Goal: Information Seeking & Learning: Stay updated

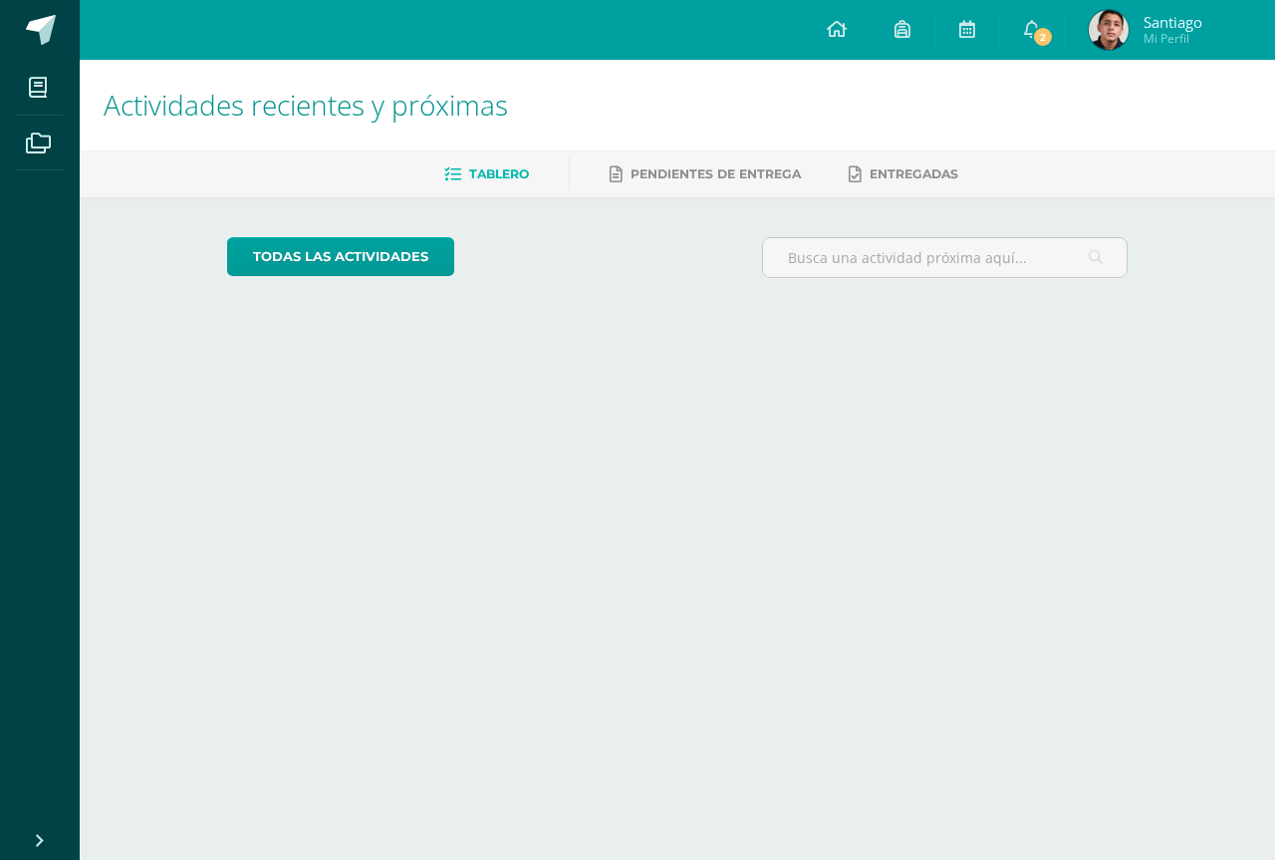
click at [551, 101] on h1 "Actividades recientes y próximas" at bounding box center [678, 105] width 1148 height 91
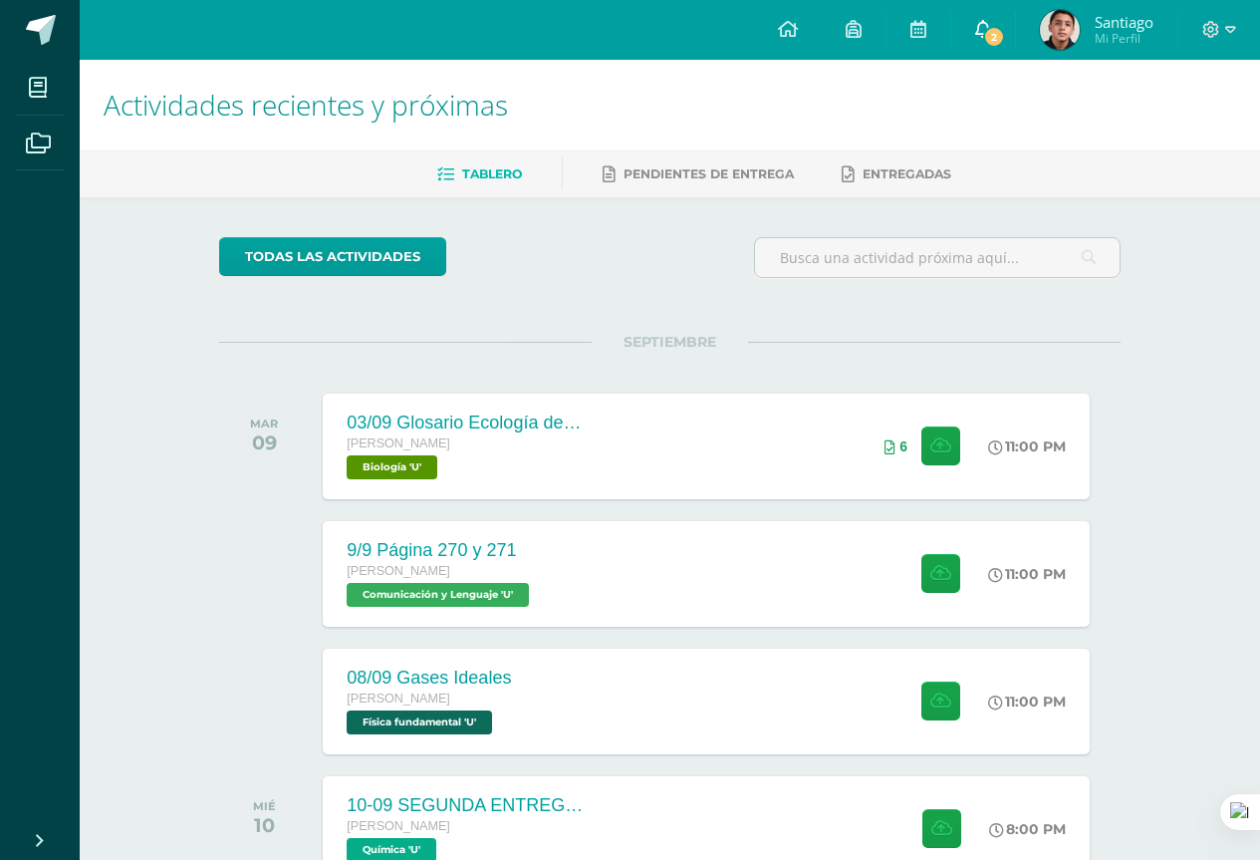
click at [993, 26] on span "2" at bounding box center [994, 37] width 22 height 22
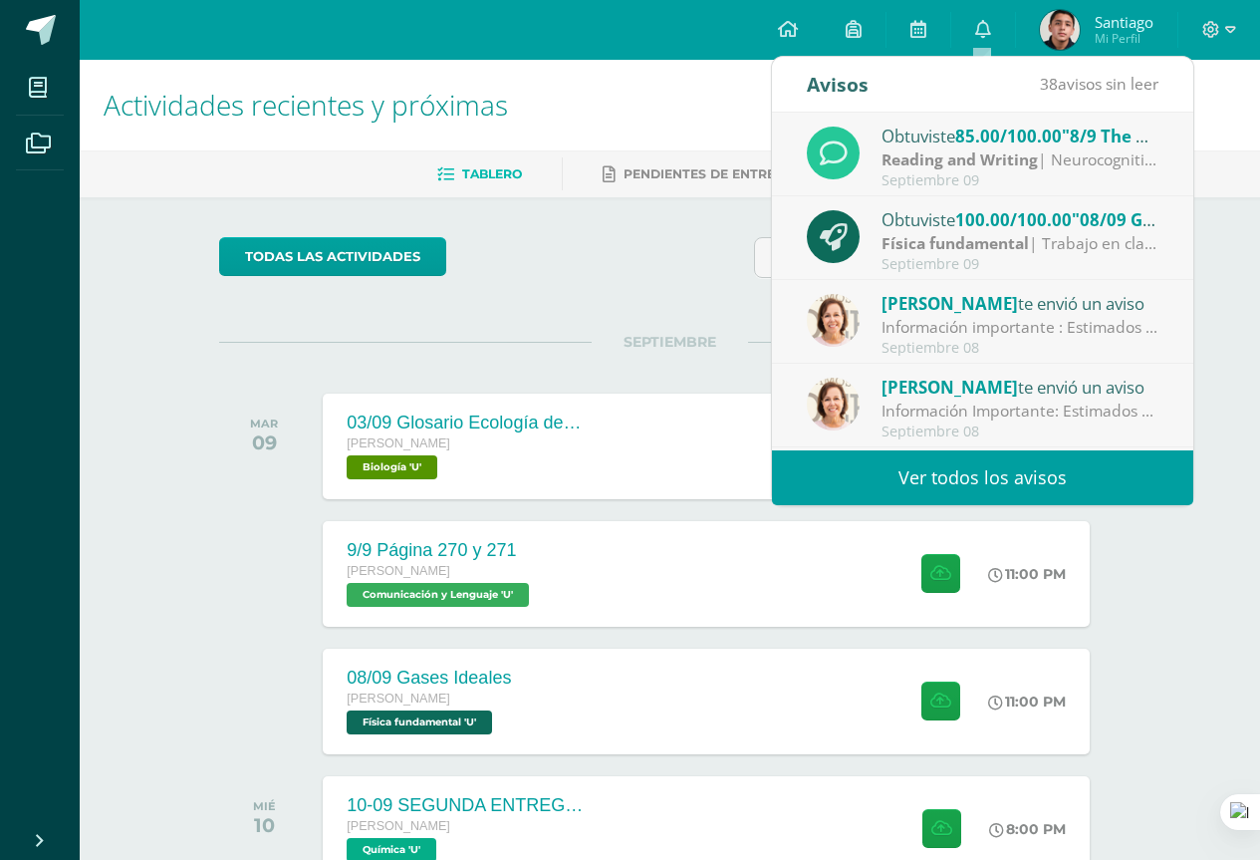
click at [1004, 236] on strong "Física fundamental" at bounding box center [955, 243] width 147 height 22
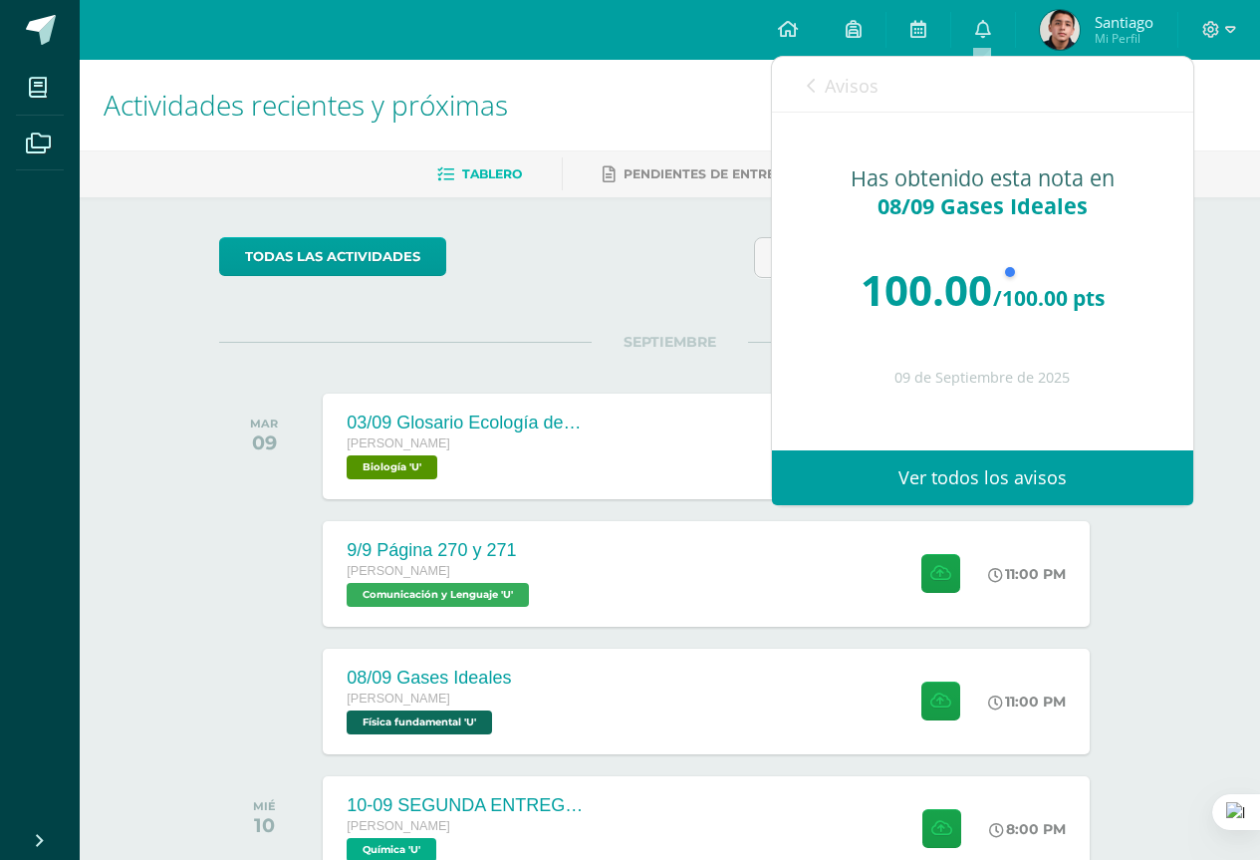
click at [846, 100] on link "Avisos" at bounding box center [843, 85] width 72 height 57
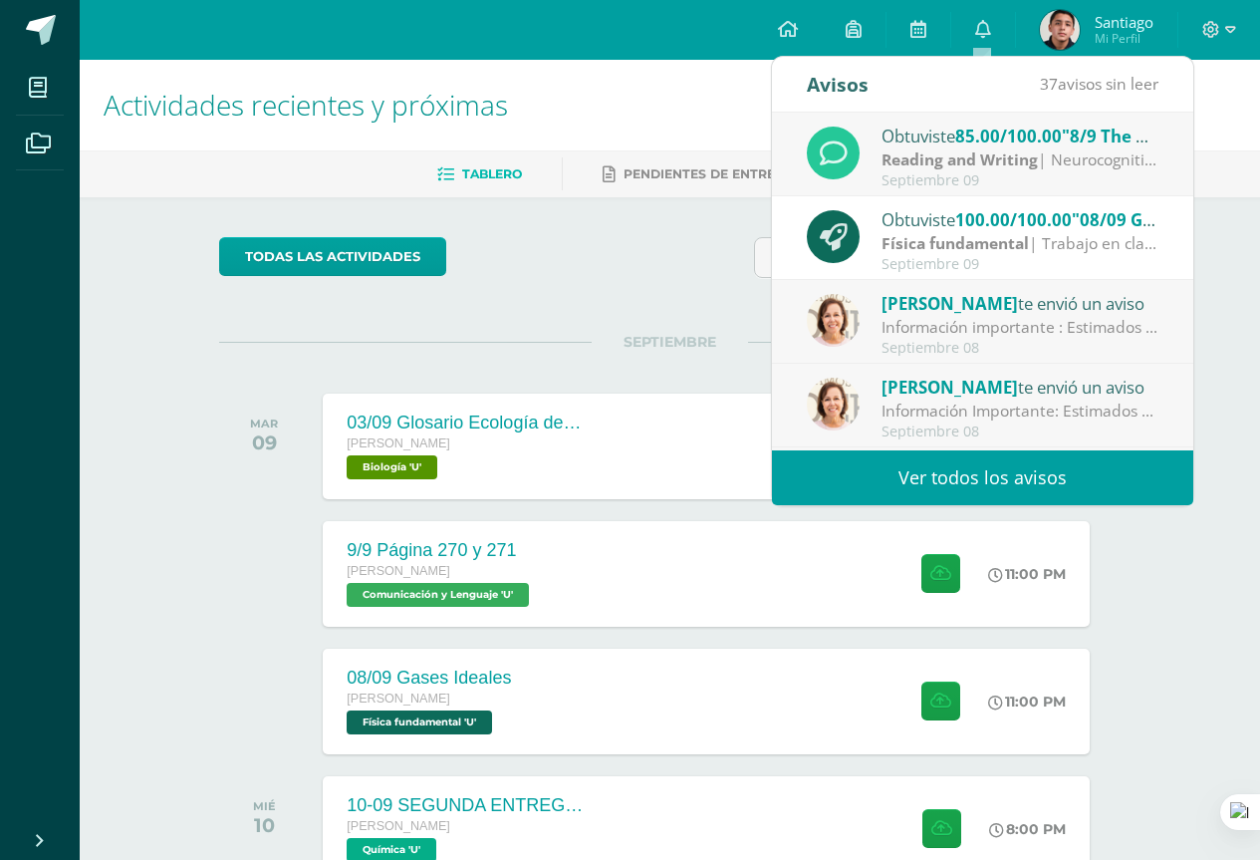
click at [943, 177] on div "Septiembre 09" at bounding box center [1020, 180] width 277 height 17
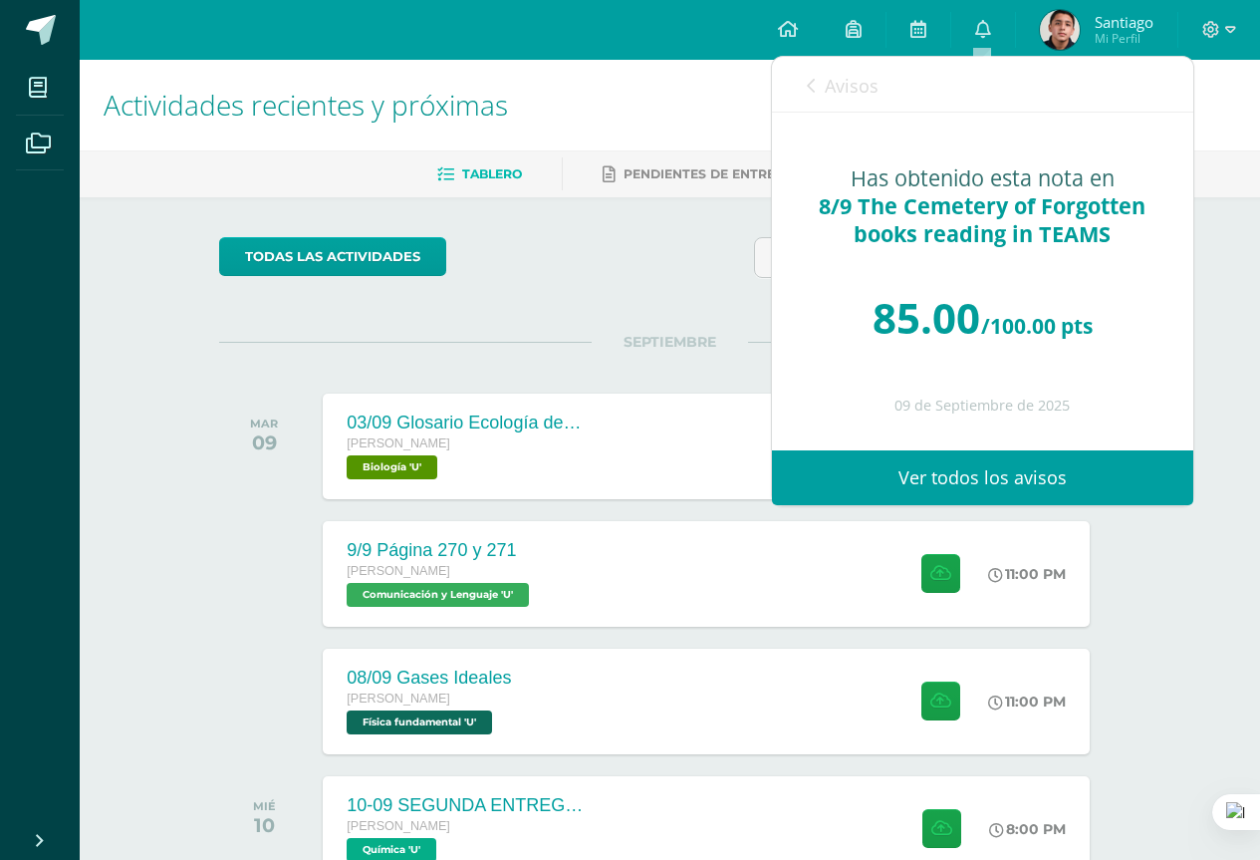
click at [873, 102] on link "Avisos" at bounding box center [843, 85] width 72 height 57
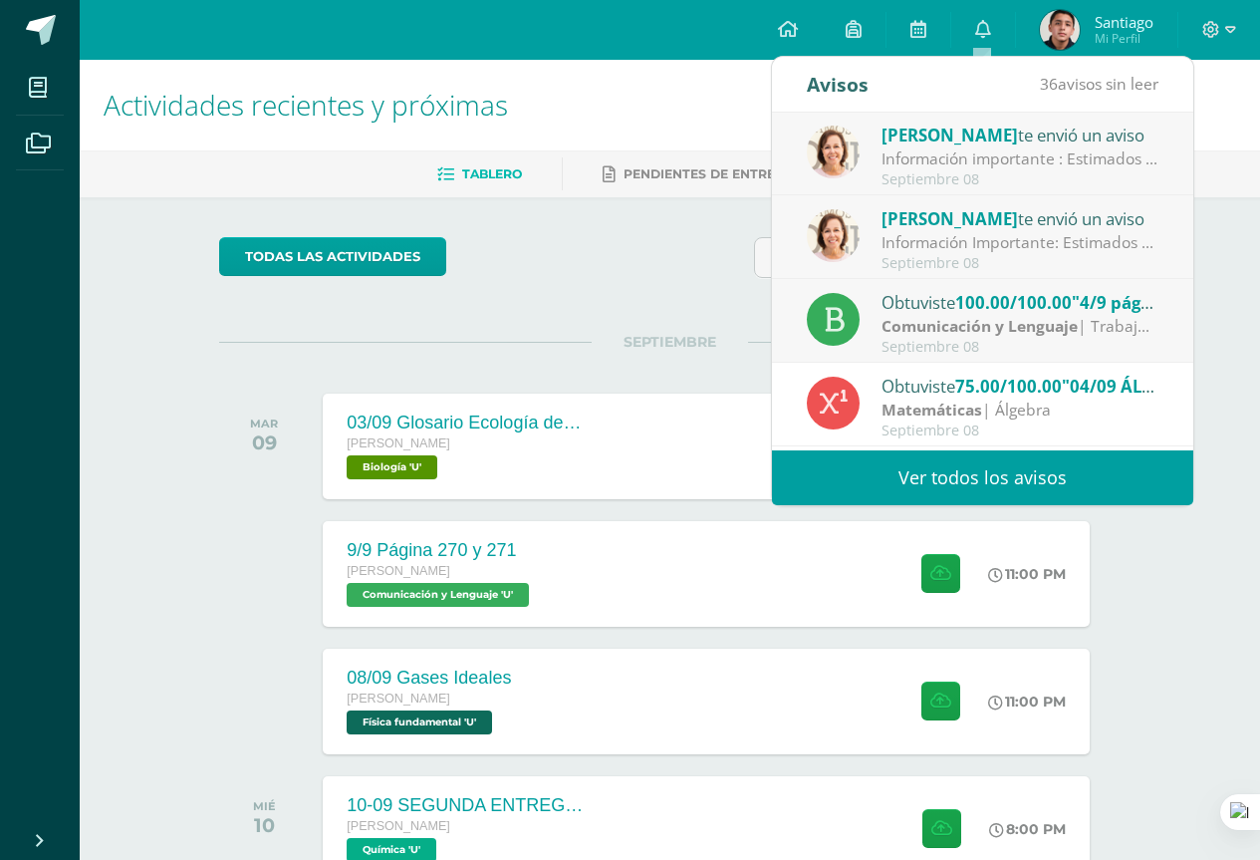
scroll to position [199, 0]
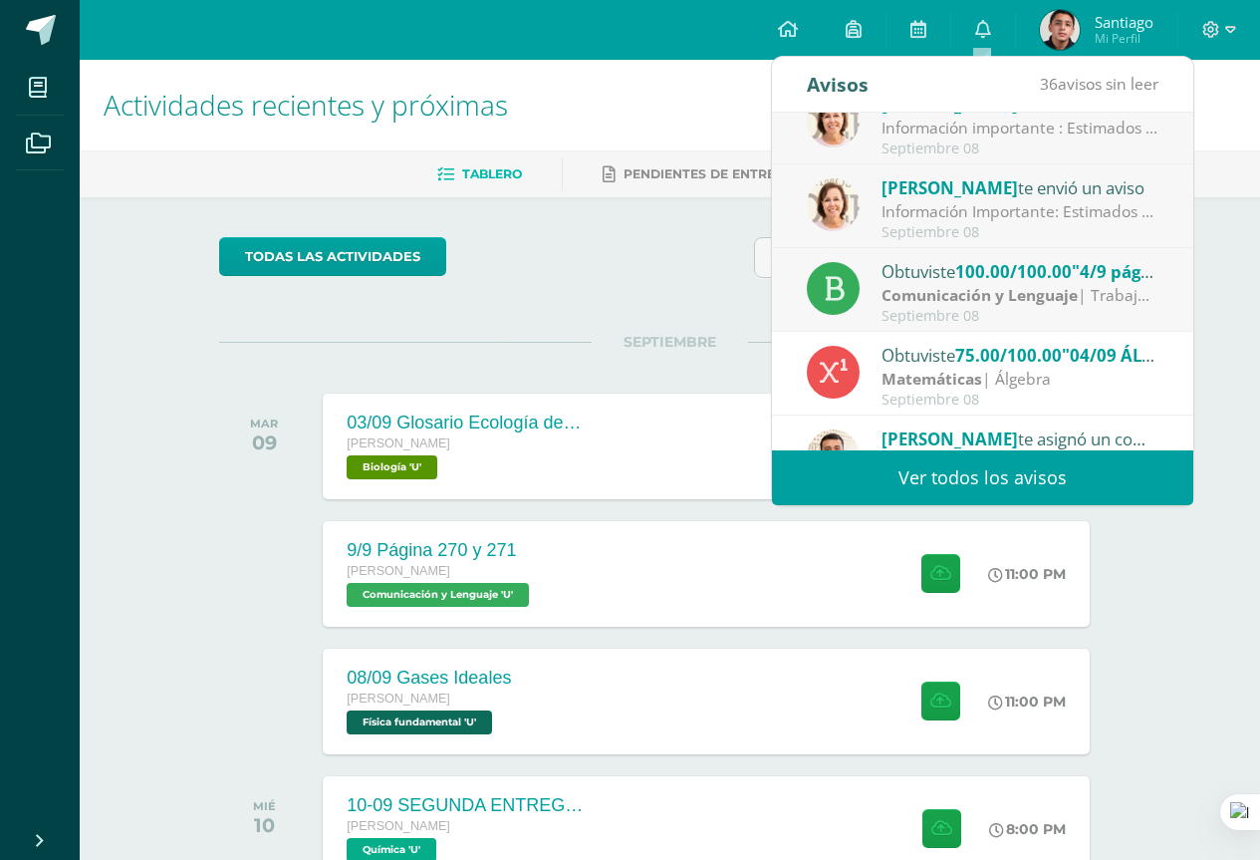
click at [671, 297] on div "todas las Actividades No tienes actividades Échale un vistazo a los demás perío…" at bounding box center [669, 729] width 981 height 1065
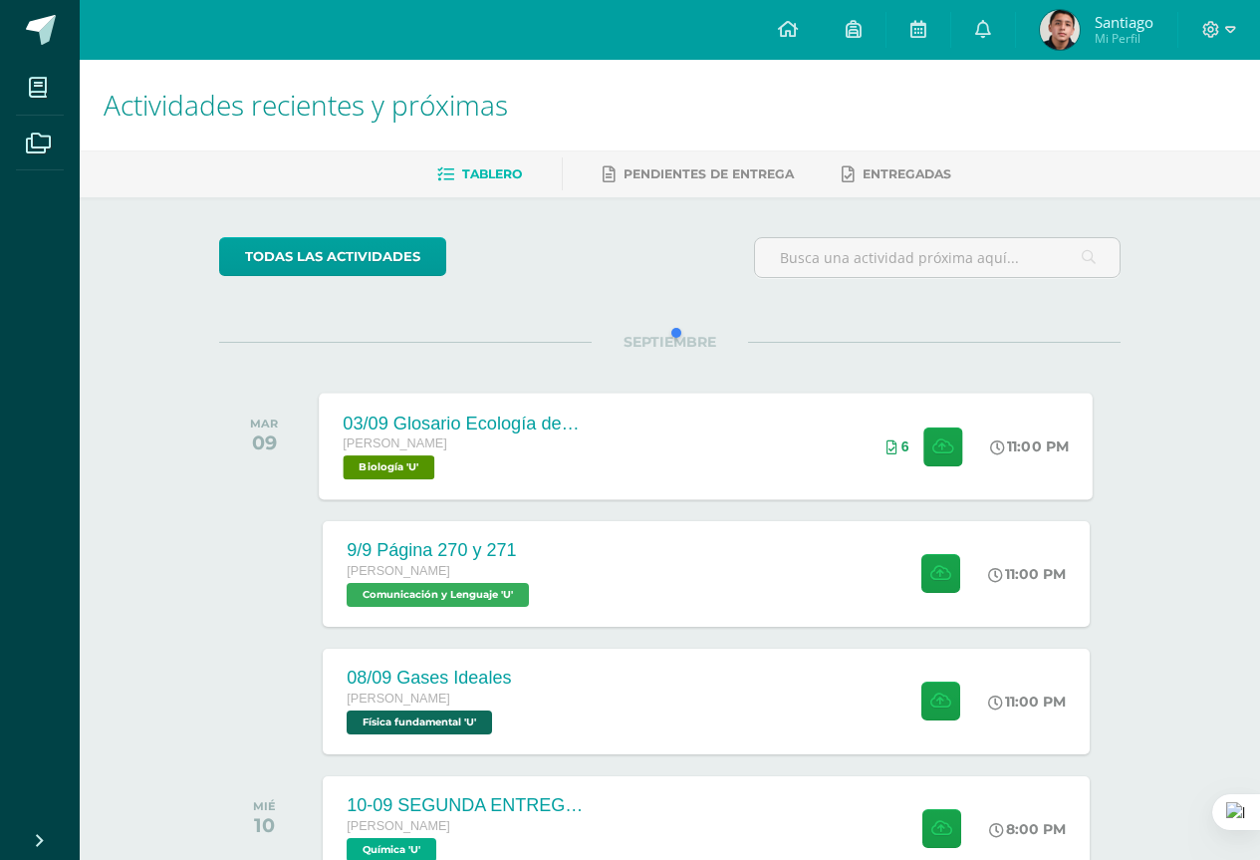
click at [608, 452] on div "03/09 Glosario Ecología de las comunidades [PERSON_NAME] Biología 'U'" at bounding box center [465, 446] width 290 height 107
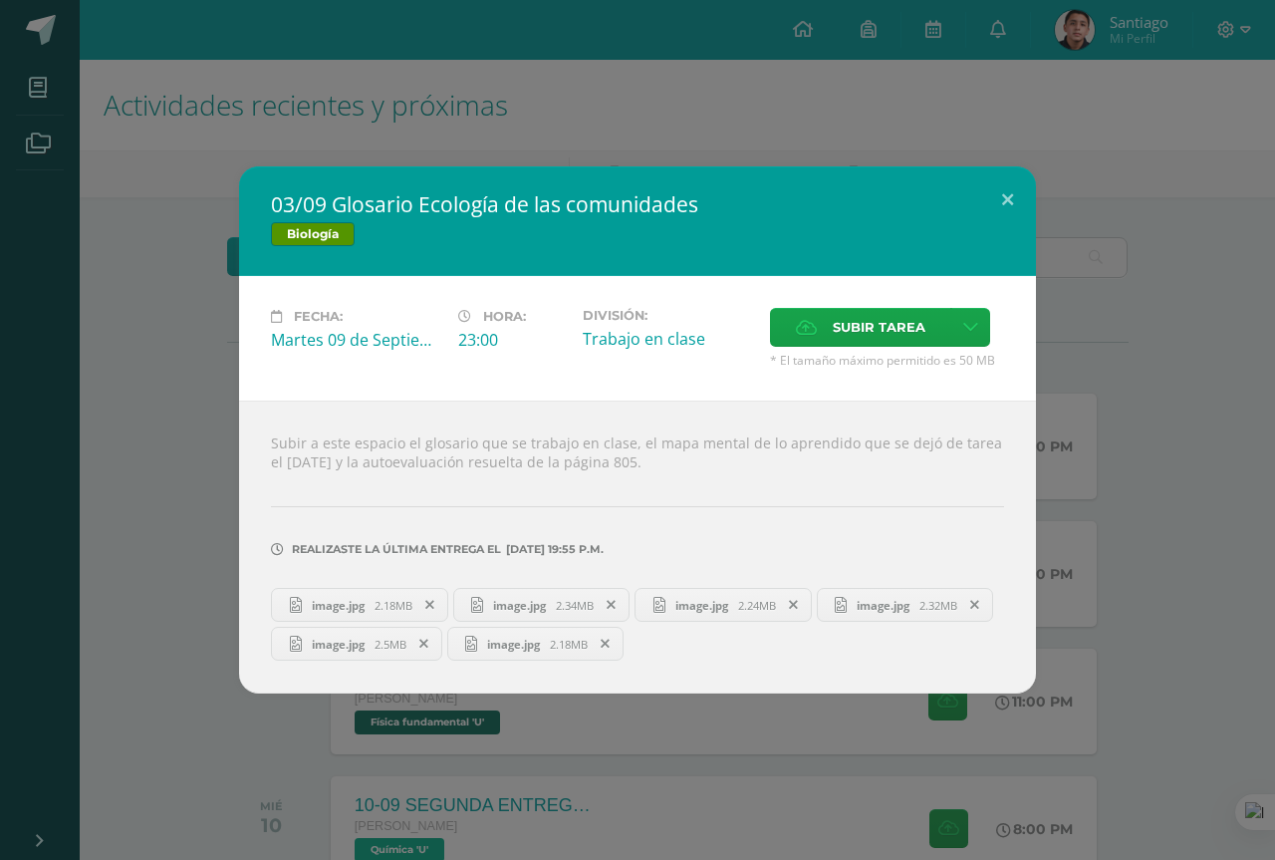
click at [1143, 434] on div "03/09 Glosario Ecología de las comunidades Biología Fecha: [DATE] Hora: 23:00 D…" at bounding box center [637, 429] width 1259 height 527
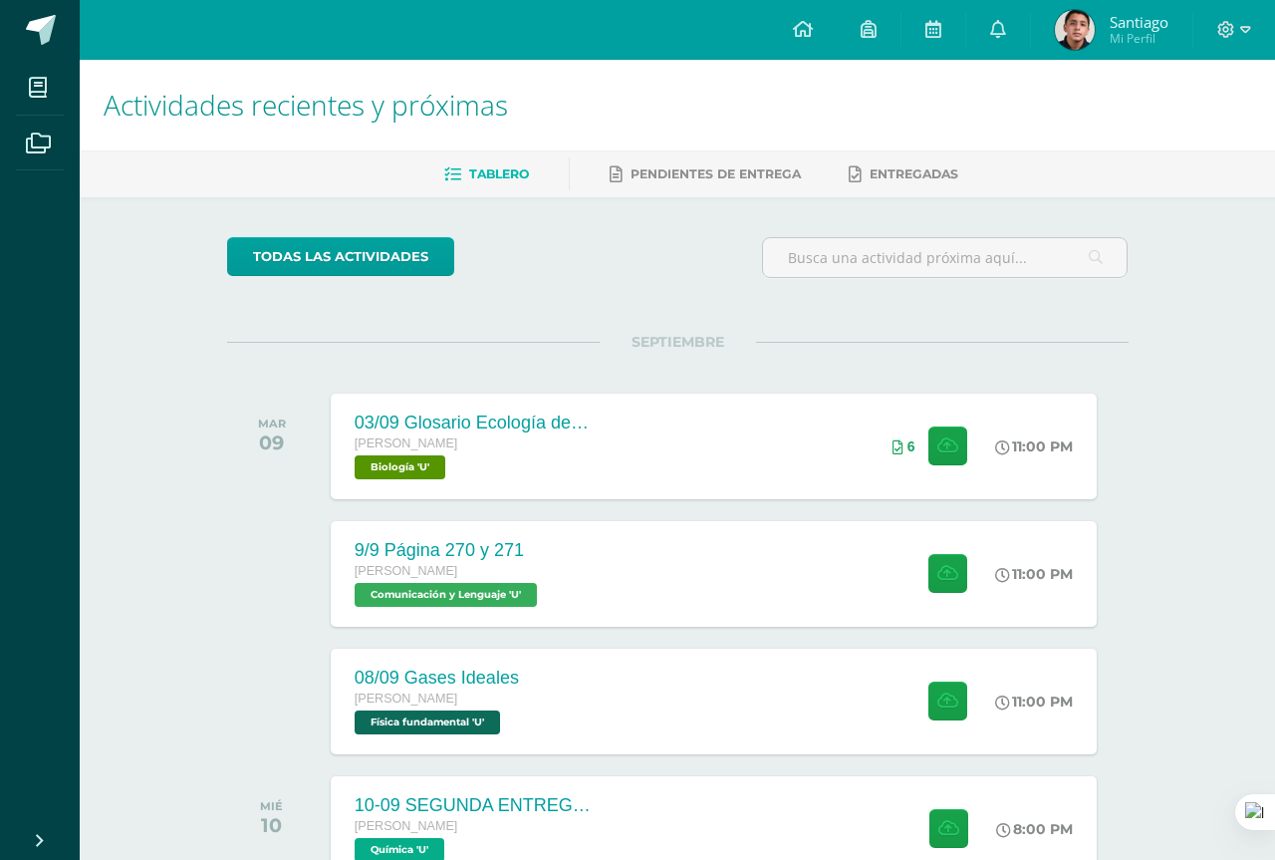
click at [1143, 434] on div "03/09 Glosario Ecología de las comunidades Biología Fecha: [DATE] Hora: 23:00 D…" at bounding box center [637, 429] width 1259 height 527
